Goal: Navigation & Orientation: Find specific page/section

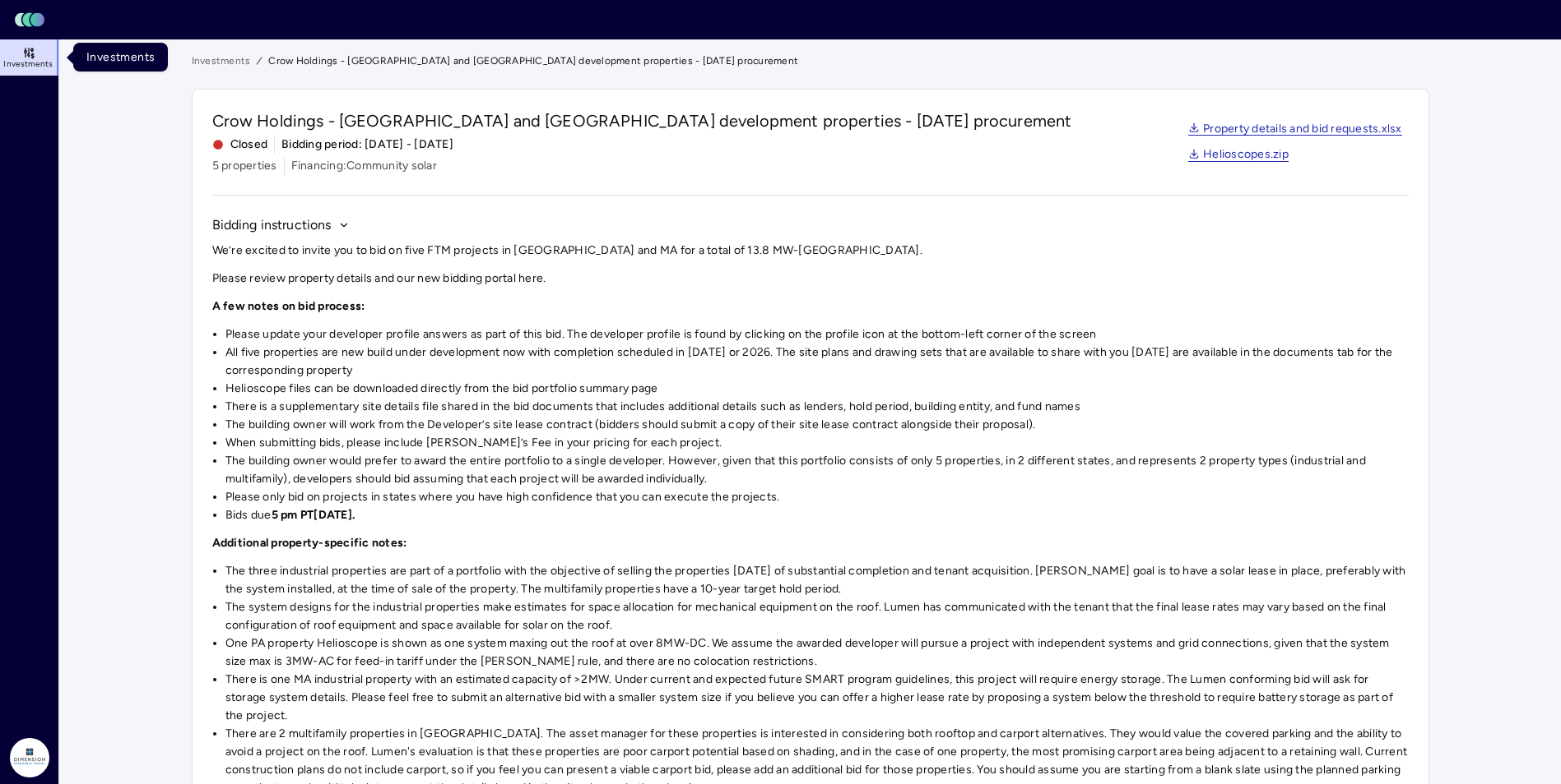
click at [39, 58] on link "Investments" at bounding box center [30, 57] width 60 height 36
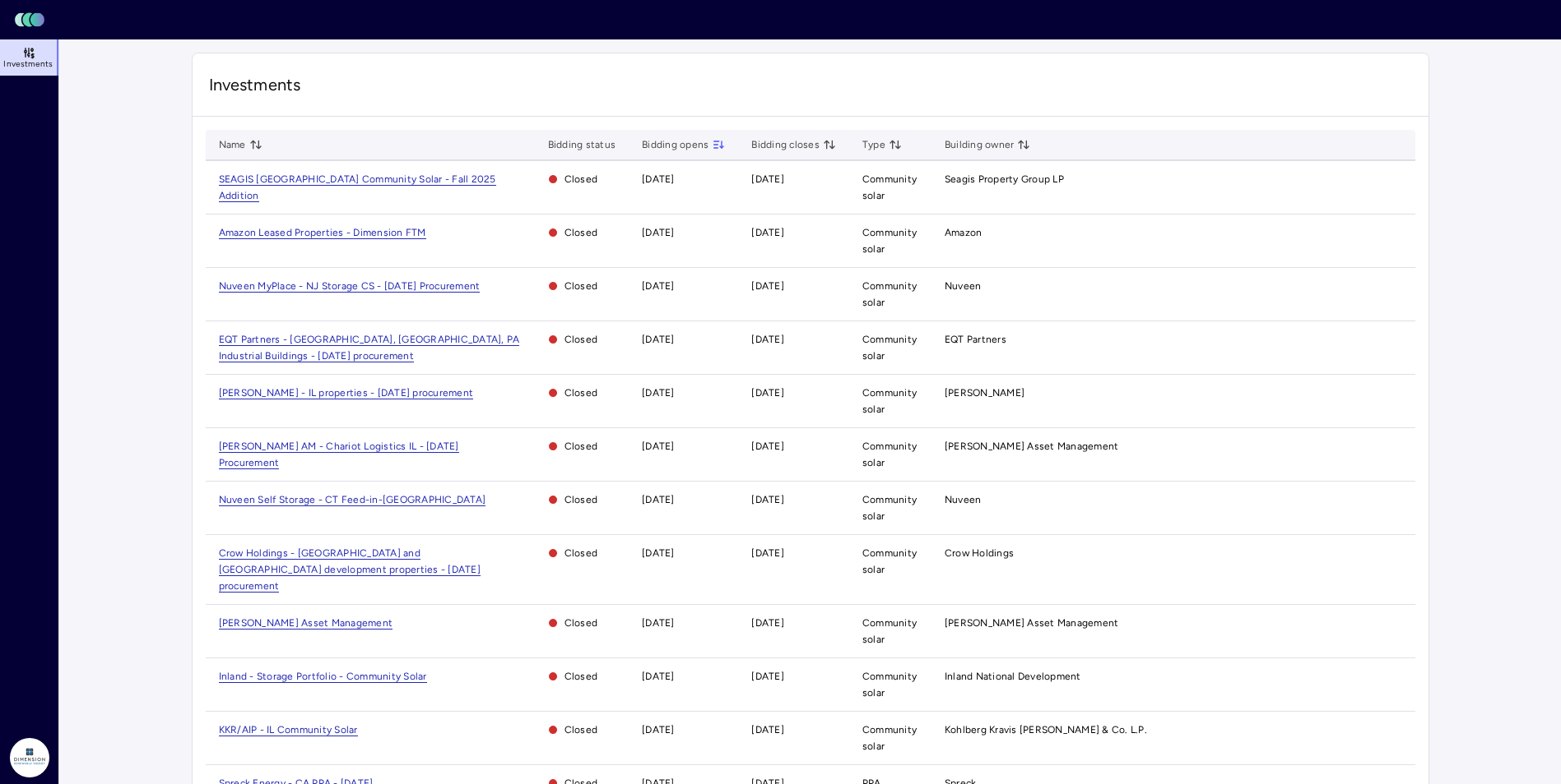
click at [20, 14] on rect at bounding box center [19, 20] width 10 height 14
click at [19, 67] on span "Investments" at bounding box center [28, 64] width 50 height 10
